Goal: Task Accomplishment & Management: Complete application form

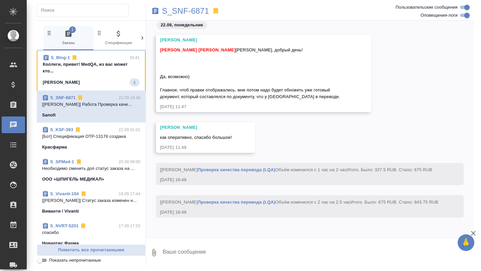
click at [105, 67] on p "Коллеги, привет! MedQA, из вас может кто..." at bounding box center [91, 67] width 97 height 13
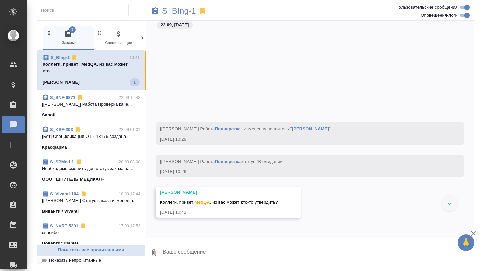
scroll to position [28299, 0]
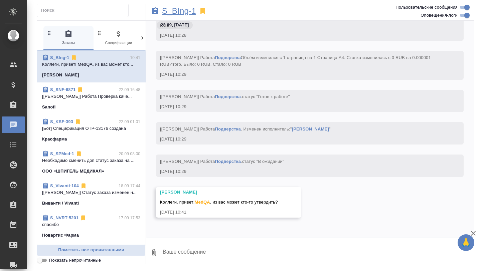
click at [173, 8] on p "S_BIng-1" at bounding box center [179, 11] width 34 height 7
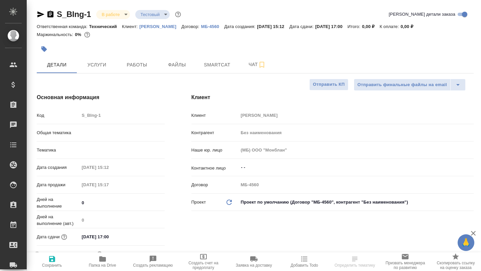
select select "RU"
type input "Сергеева Анастасия"
type input "Технический"
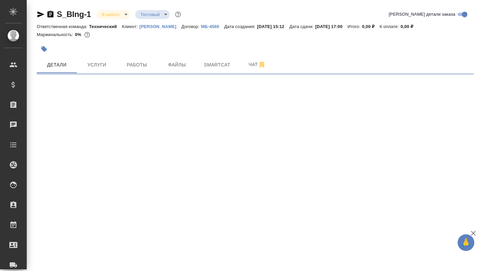
select select "RU"
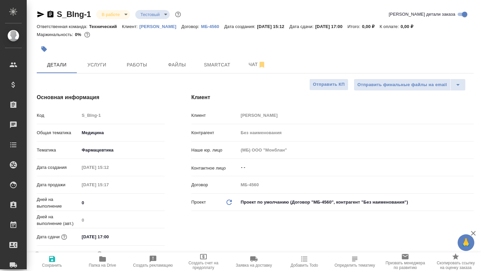
type textarea "x"
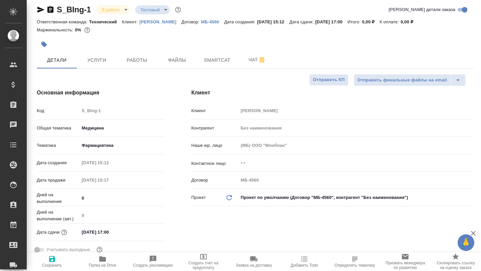
scroll to position [6, 0]
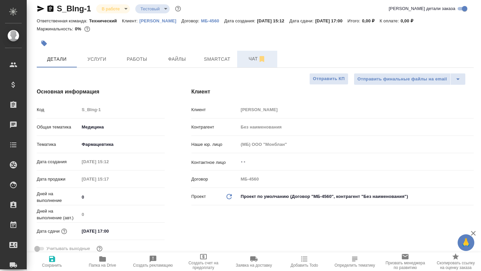
click at [240, 58] on button "Чат" at bounding box center [257, 59] width 40 height 17
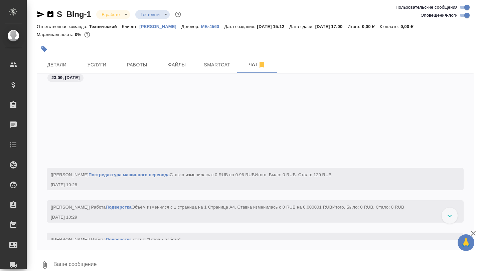
scroll to position [3263, 0]
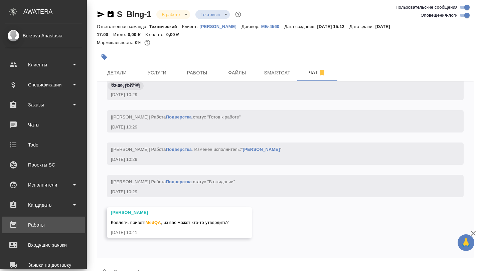
click at [38, 226] on div "Работы" at bounding box center [43, 225] width 77 height 10
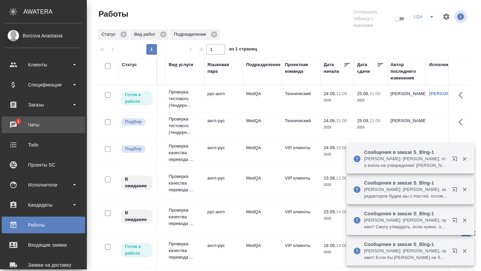
click at [20, 124] on div "Чаты" at bounding box center [43, 125] width 77 height 10
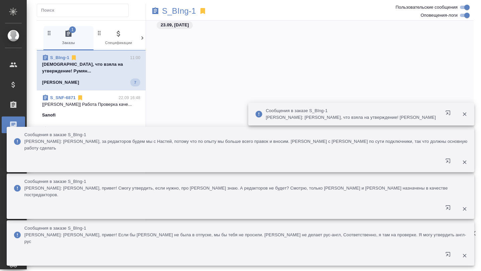
scroll to position [3507, 0]
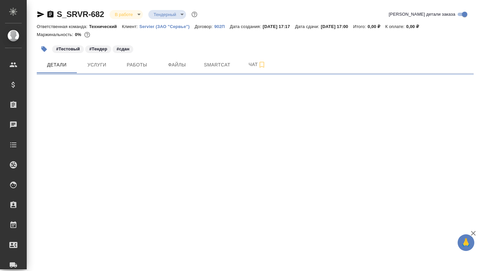
select select "RU"
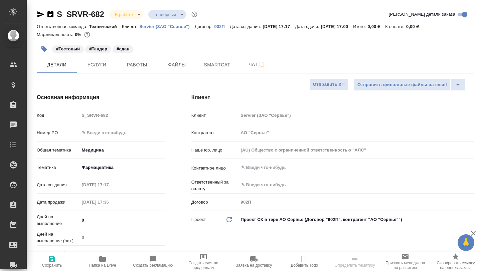
type textarea "x"
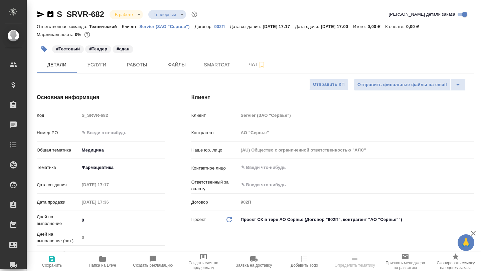
type textarea "x"
click at [249, 67] on span "Чат" at bounding box center [257, 64] width 32 height 8
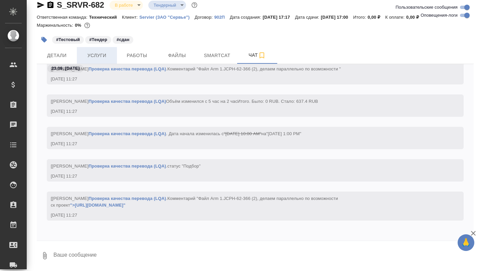
scroll to position [26508, 0]
click at [214, 57] on span "Smartcat" at bounding box center [217, 55] width 32 height 8
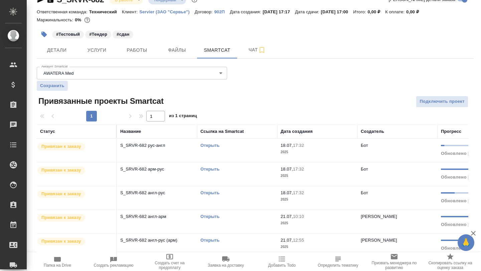
scroll to position [18, 0]
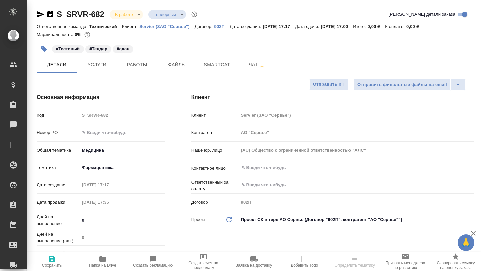
select select "RU"
click at [105, 258] on icon "button" at bounding box center [102, 259] width 7 height 5
select select "RU"
type textarea "x"
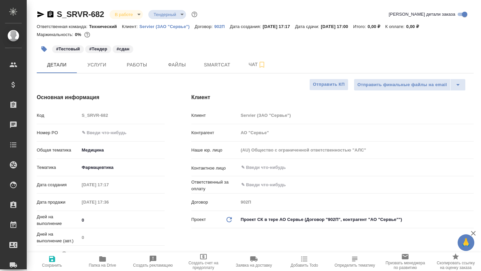
type textarea "x"
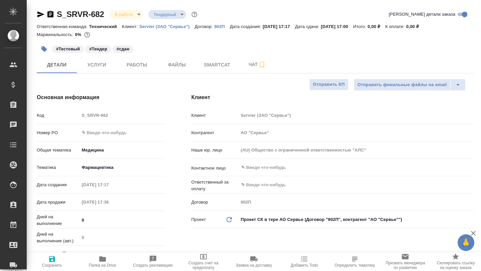
type textarea "x"
